Goal: Find specific page/section: Find specific page/section

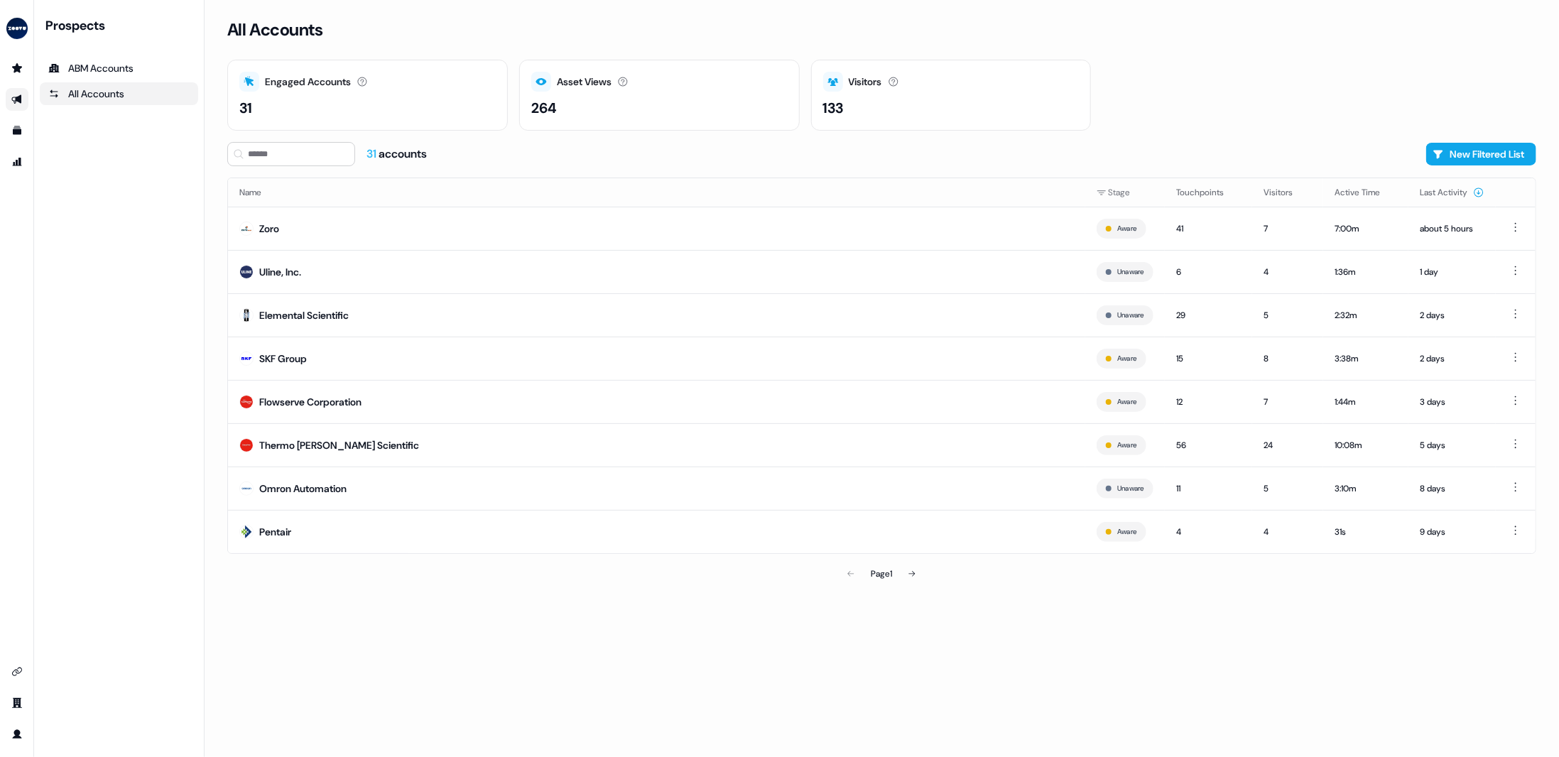
click at [10, 97] on link "Go to outbound experience" at bounding box center [17, 99] width 23 height 23
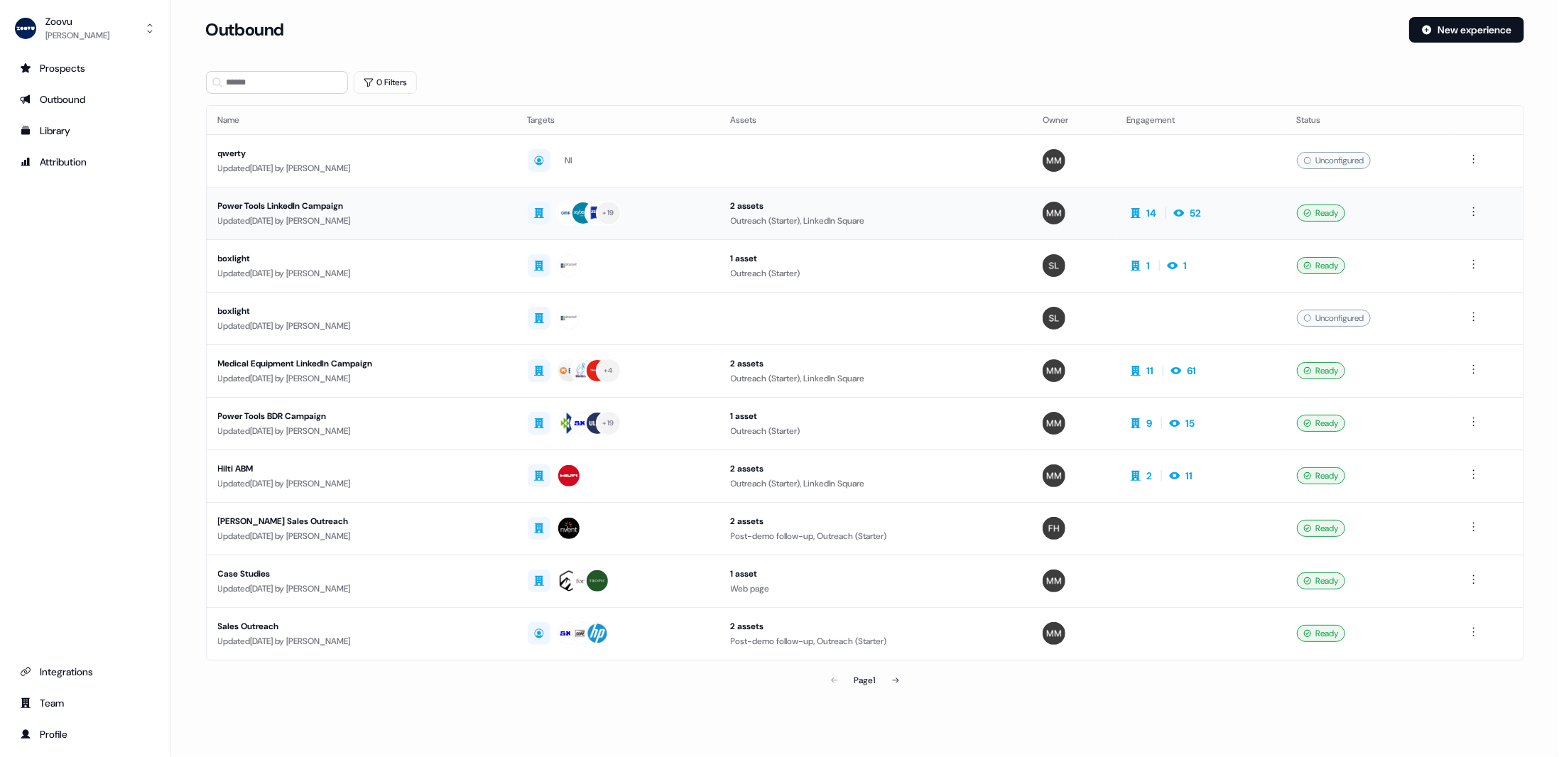
click at [438, 221] on div "Updated [DATE] by [PERSON_NAME]" at bounding box center [361, 221] width 287 height 14
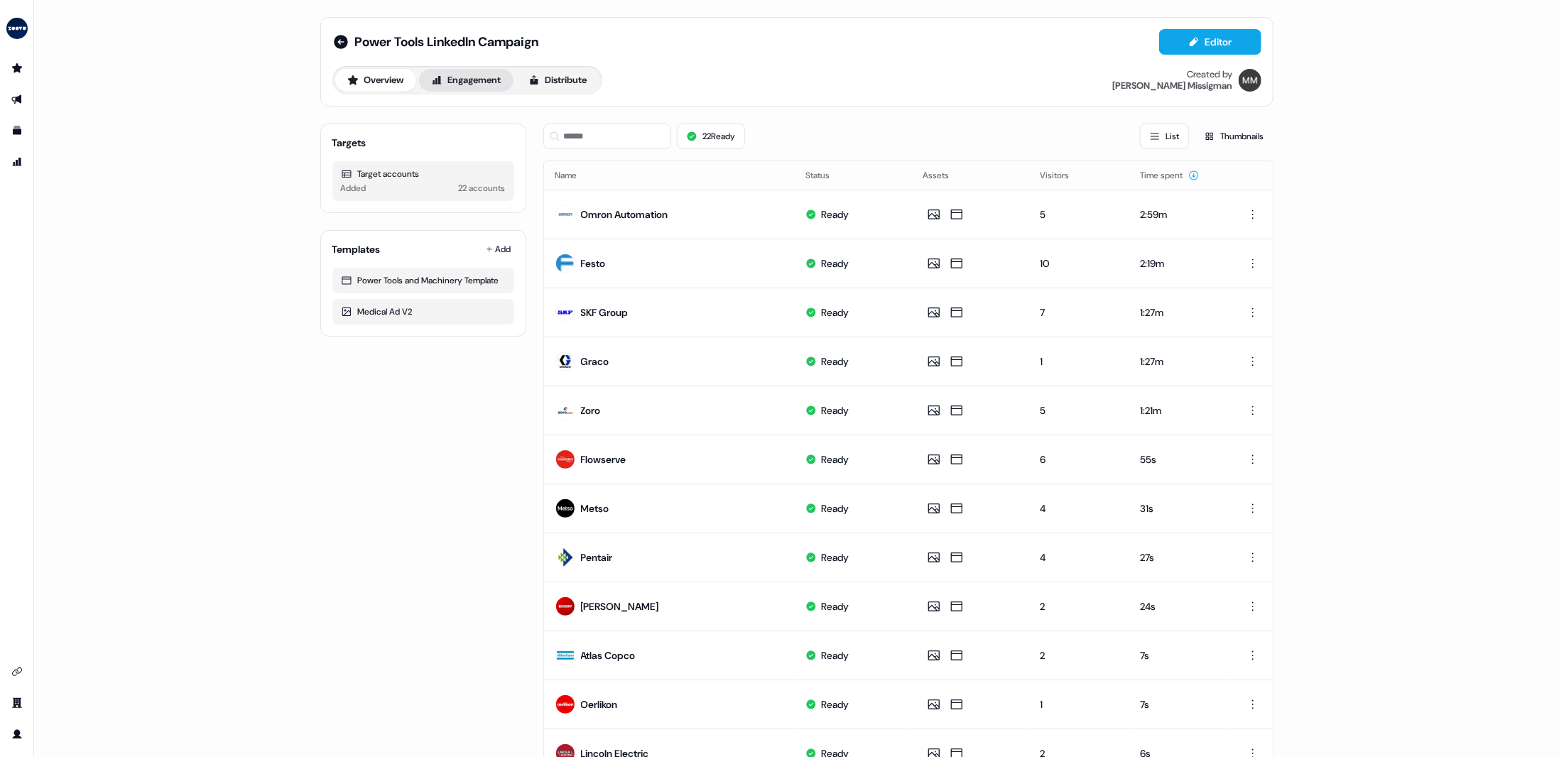
click at [468, 82] on button "Engagement" at bounding box center [466, 80] width 94 height 23
